Goal: Information Seeking & Learning: Understand process/instructions

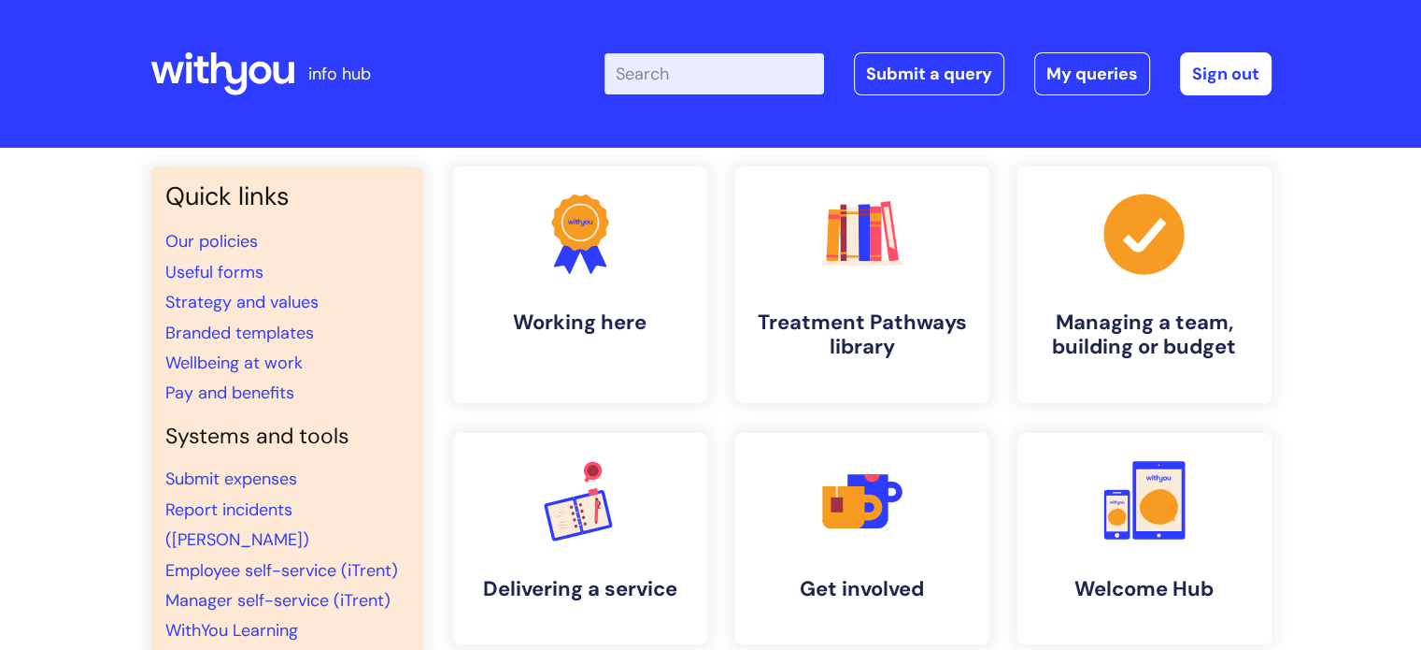
click at [683, 79] on input "Enter your search term here..." at bounding box center [715, 73] width 220 height 41
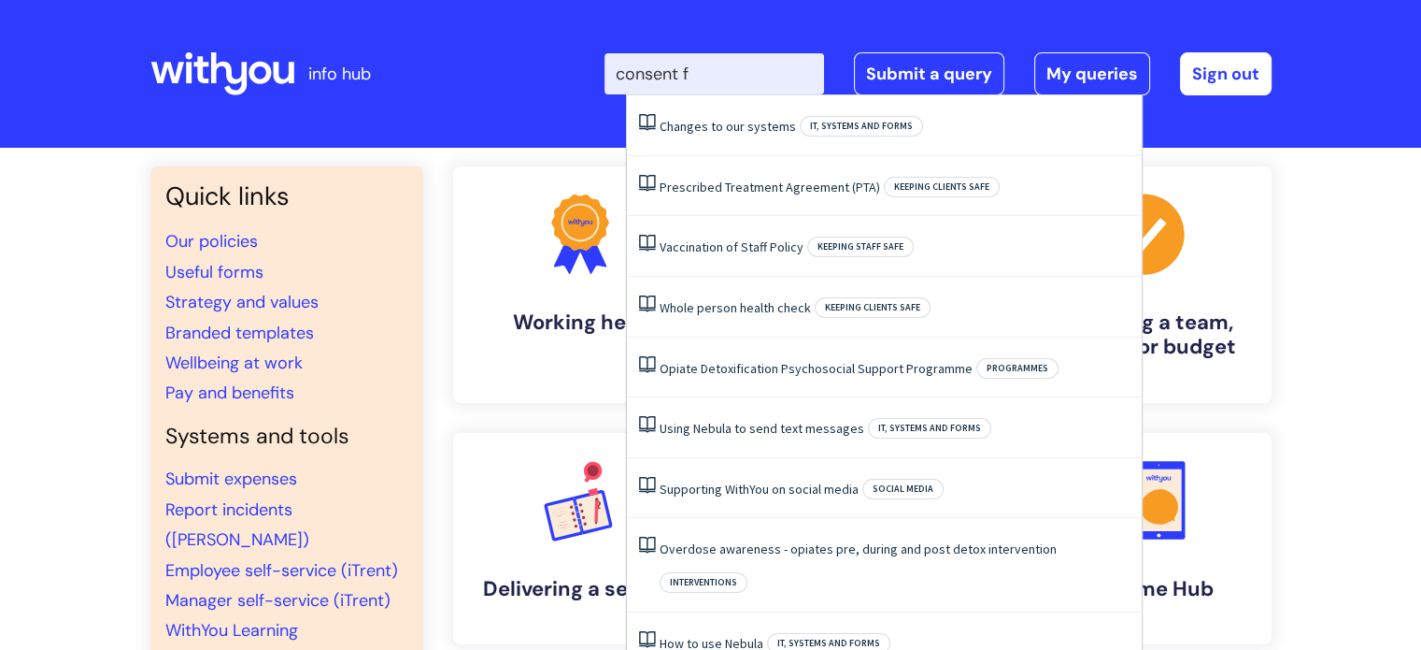
type input "consent"
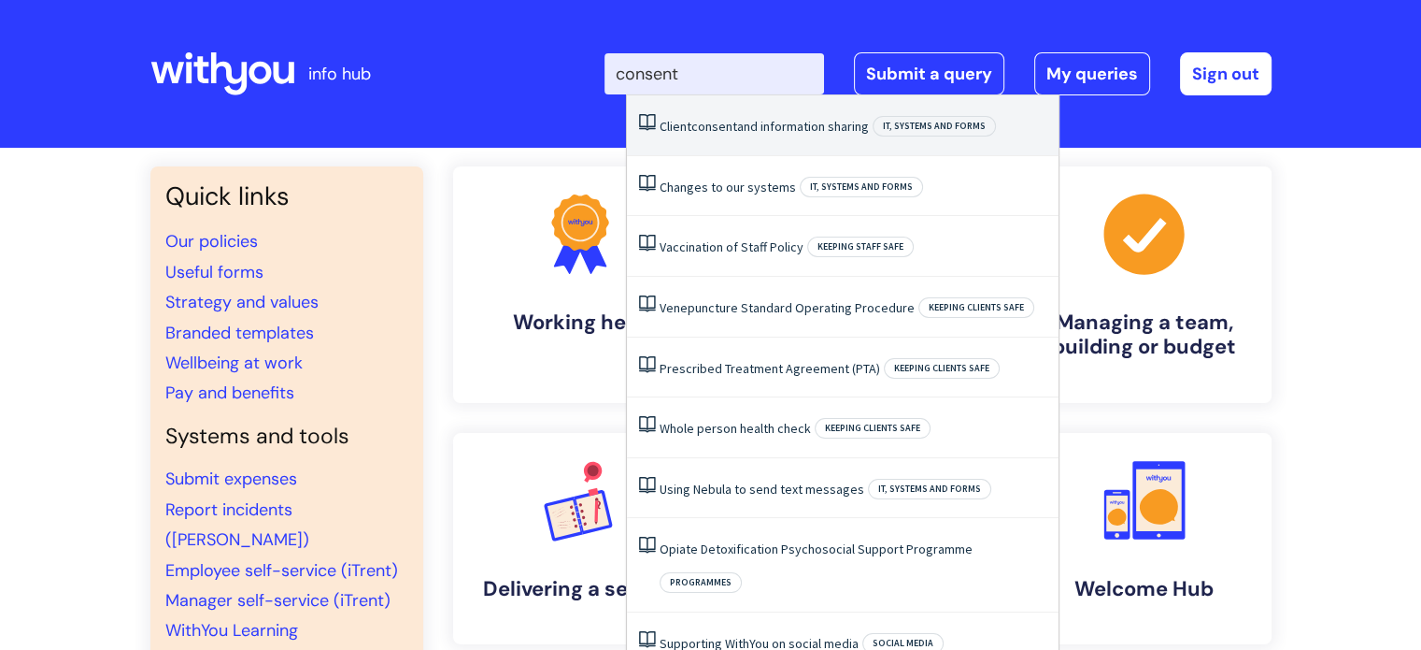
click at [776, 129] on link "Client consent and information sharing" at bounding box center [764, 126] width 209 height 17
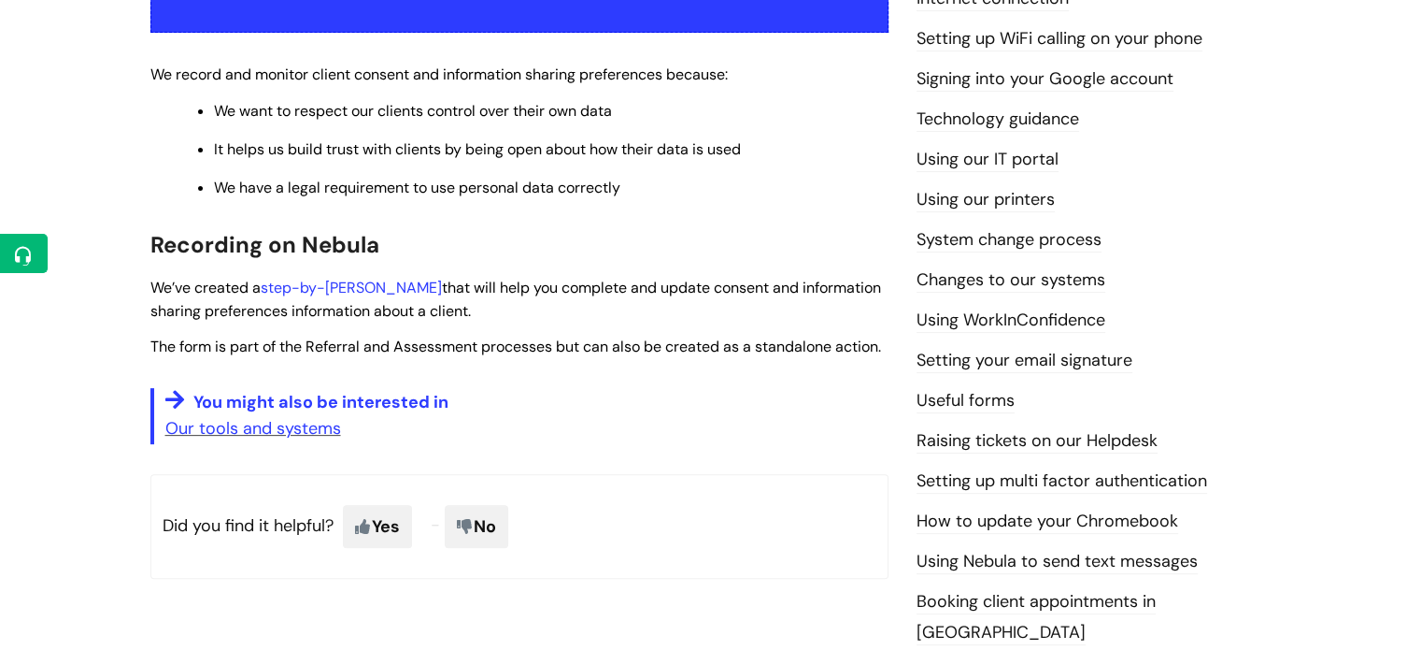
scroll to position [527, 0]
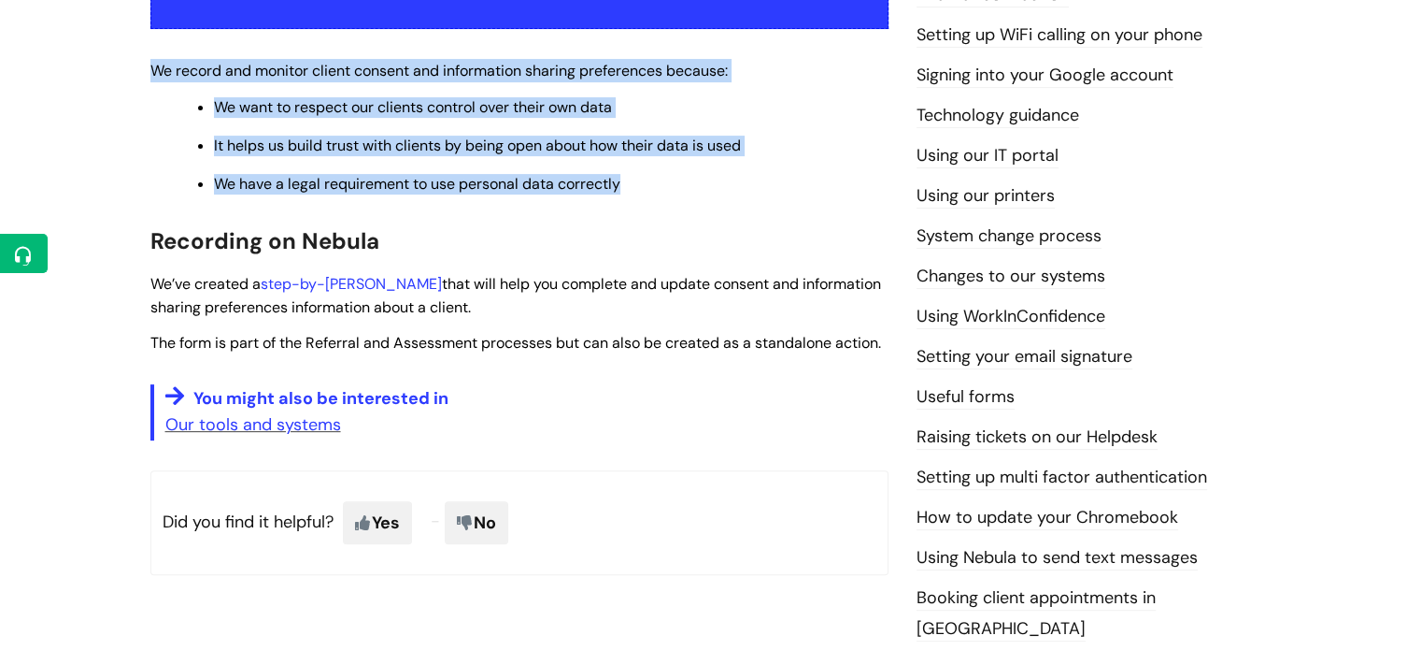
drag, startPoint x: 635, startPoint y: 187, endPoint x: 145, endPoint y: 66, distance: 504.3
click at [145, 66] on div "Client consent and information sharing Modified on: [DATE] 10:19 AM Use this wh…" at bounding box center [519, 156] width 766 height 898
copy div "We record and monitor client consent and information sharing preferences becaus…"
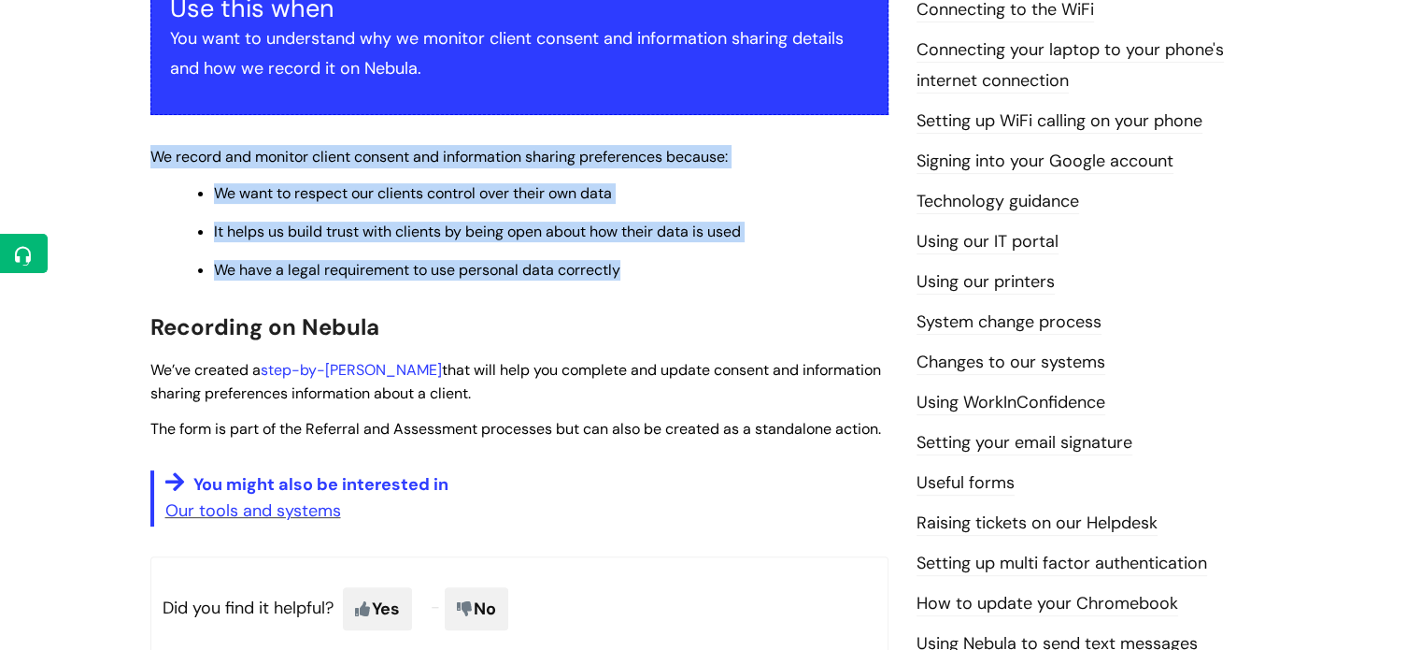
scroll to position [440, 0]
click at [332, 370] on link "step-by-[PERSON_NAME]" at bounding box center [351, 371] width 181 height 20
